Goal: Task Accomplishment & Management: Use online tool/utility

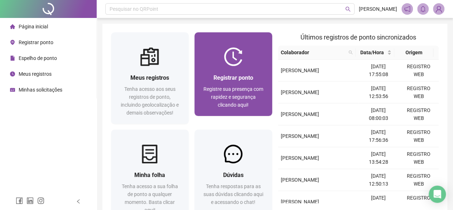
click at [227, 92] on span "Registre sua presença com rapidez e segurança clicando aqui!" at bounding box center [234, 97] width 60 height 22
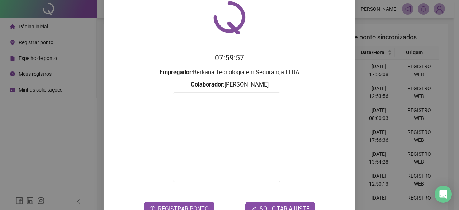
scroll to position [36, 0]
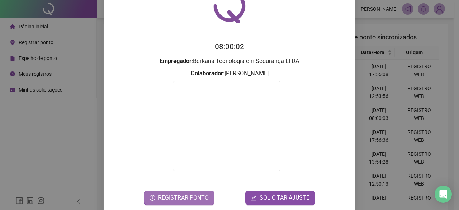
click at [194, 195] on span "REGISTRAR PONTO" at bounding box center [183, 197] width 51 height 9
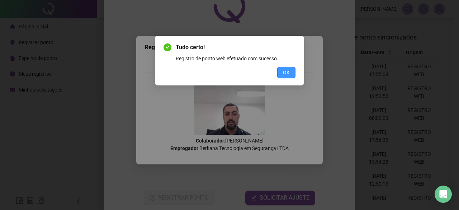
click at [282, 72] on button "OK" at bounding box center [286, 72] width 18 height 11
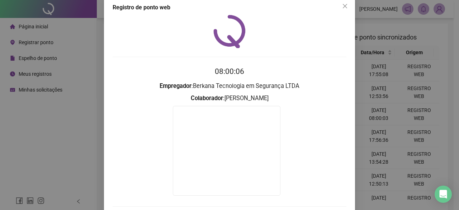
scroll to position [0, 0]
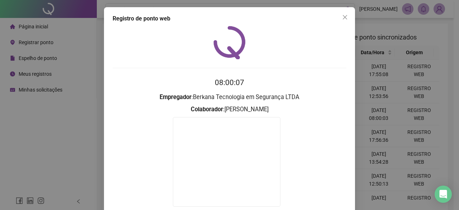
click at [345, 17] on span "Close" at bounding box center [344, 17] width 11 height 6
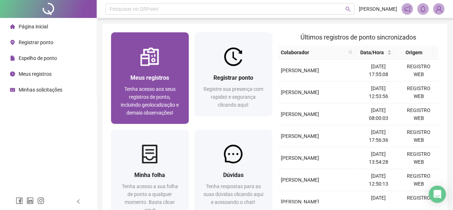
click at [121, 73] on div "Meus registros" at bounding box center [150, 77] width 61 height 9
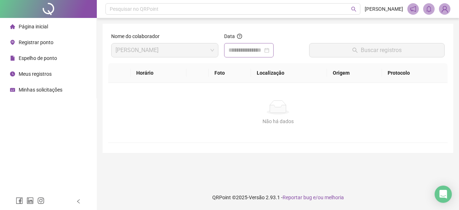
click at [269, 50] on div at bounding box center [248, 50] width 41 height 9
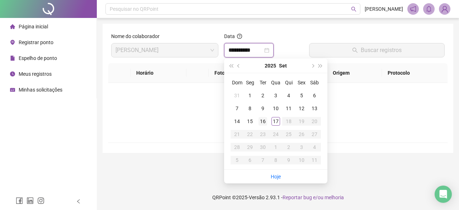
type input "**********"
click at [278, 118] on div "17" at bounding box center [275, 121] width 9 height 9
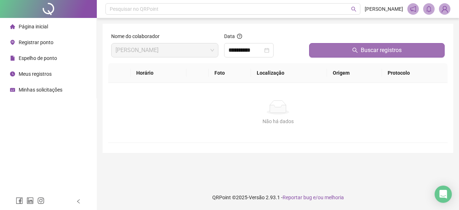
click at [348, 49] on button "Buscar registros" at bounding box center [376, 50] width 135 height 14
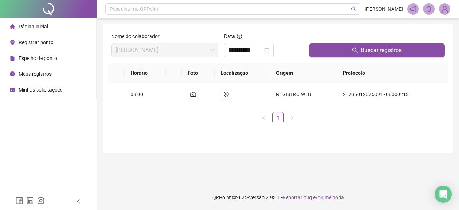
click at [444, 8] on img at bounding box center [444, 9] width 11 height 11
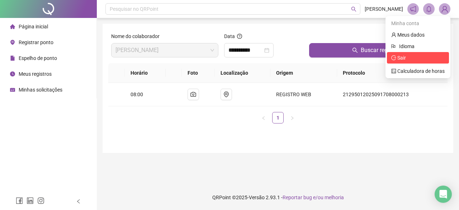
click at [405, 61] on span "Sair" at bounding box center [417, 58] width 53 height 8
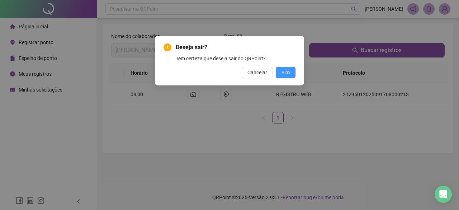
click at [285, 75] on span "Sim" at bounding box center [285, 72] width 8 height 8
